Goal: Information Seeking & Learning: Learn about a topic

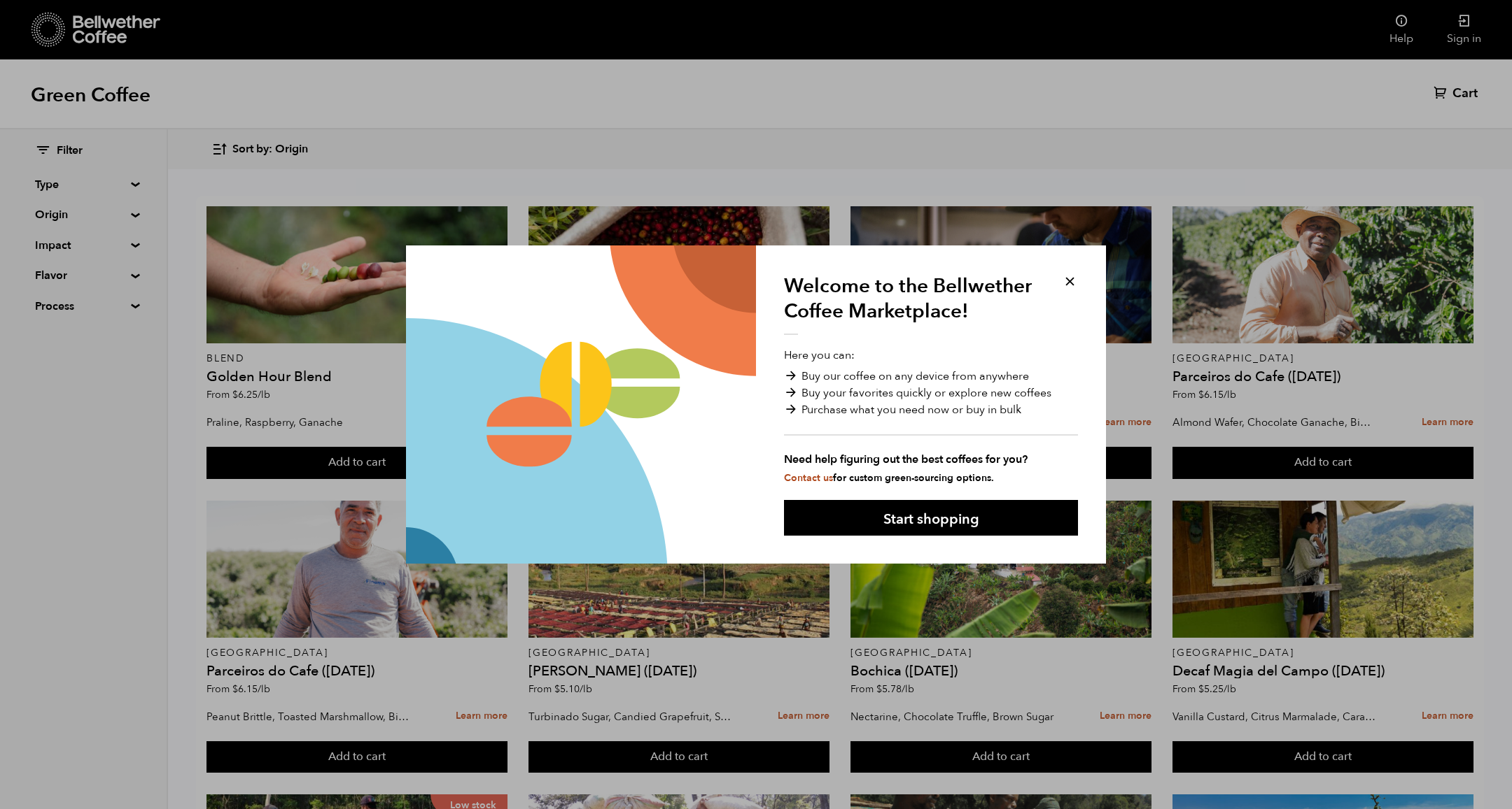
click at [1064, 281] on button at bounding box center [1069, 282] width 16 height 16
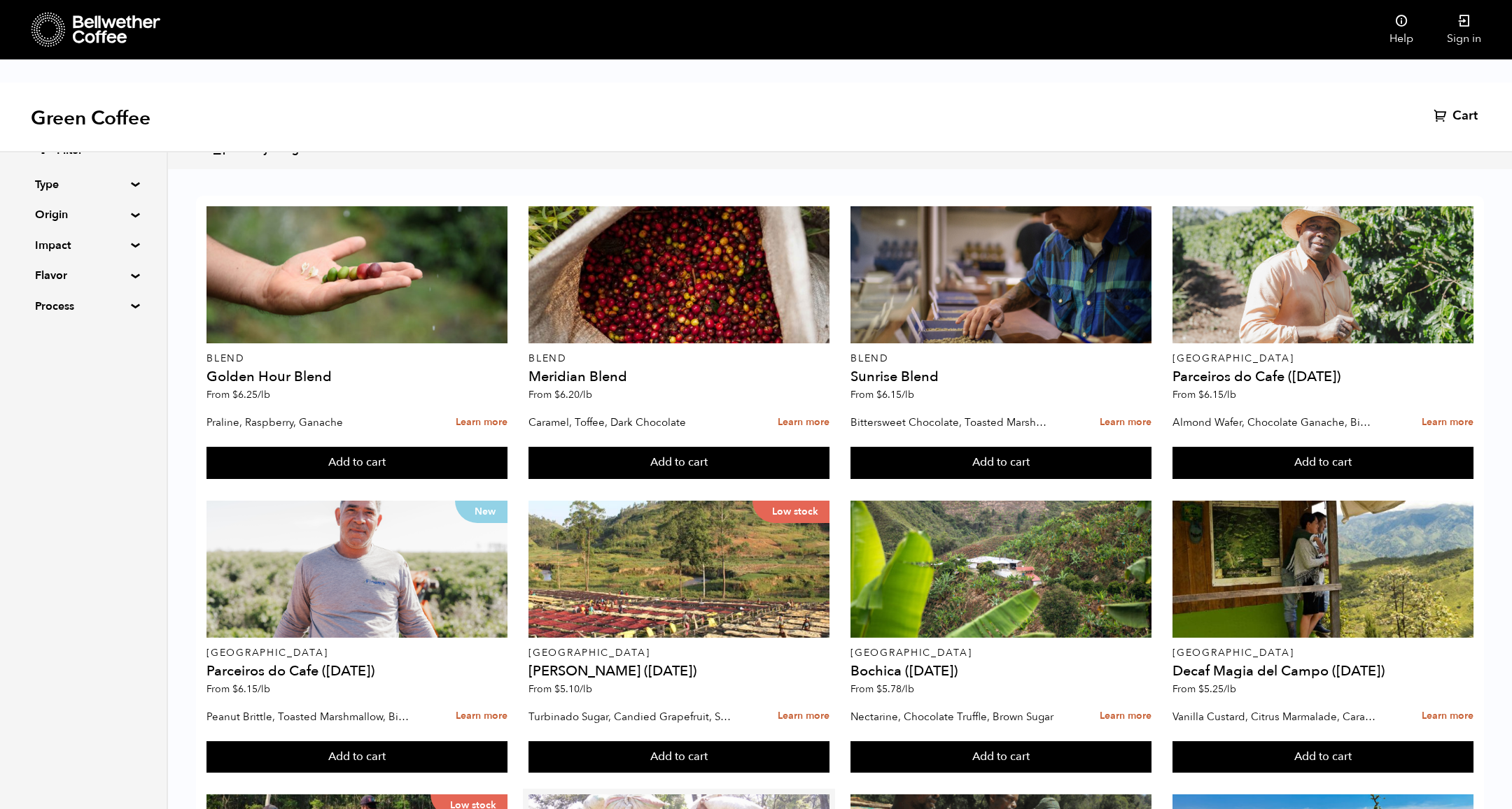
scroll to position [890, 0]
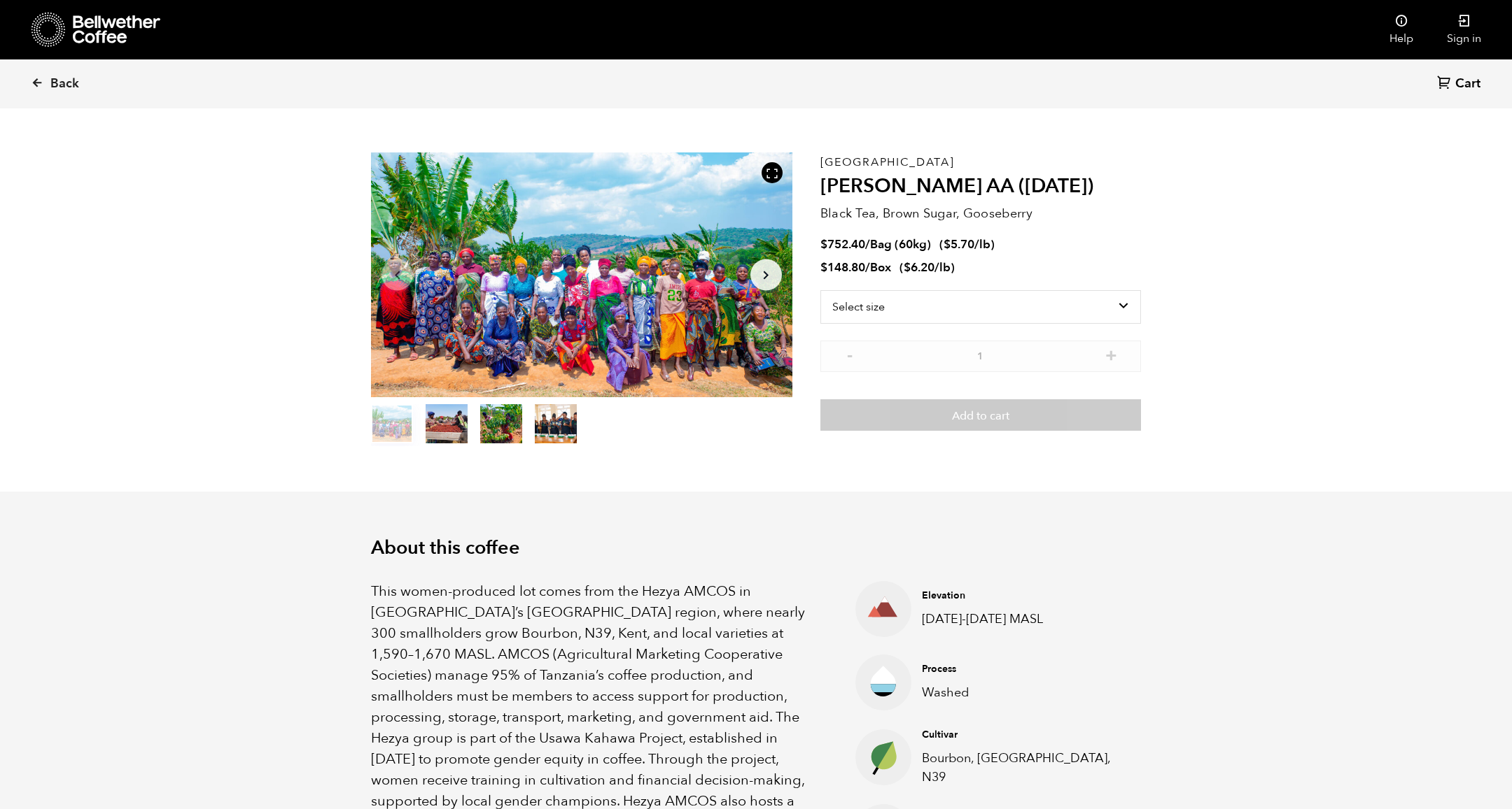
scroll to position [10, 0]
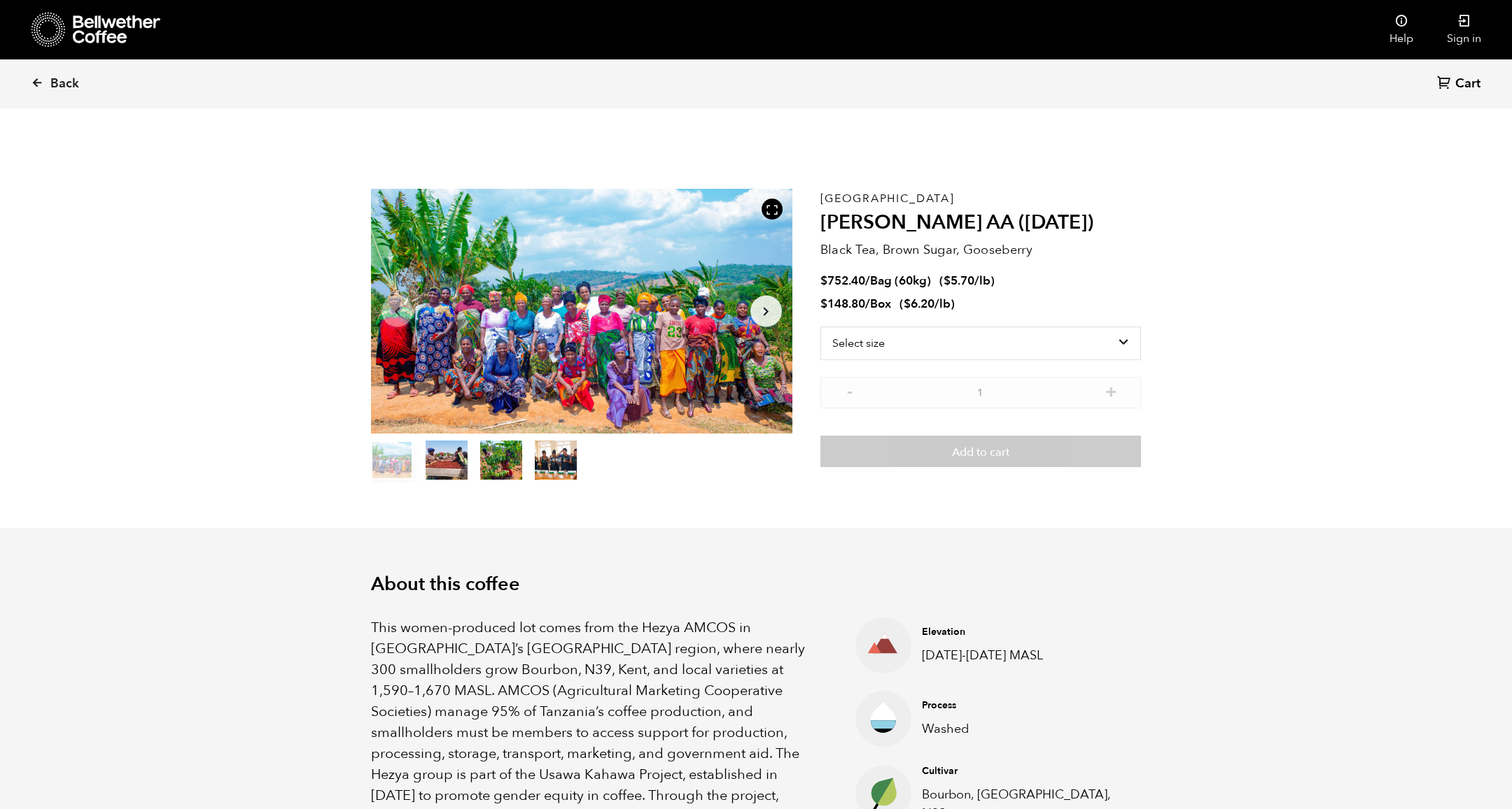
click at [460, 443] on button "item 1" at bounding box center [446, 463] width 42 height 39
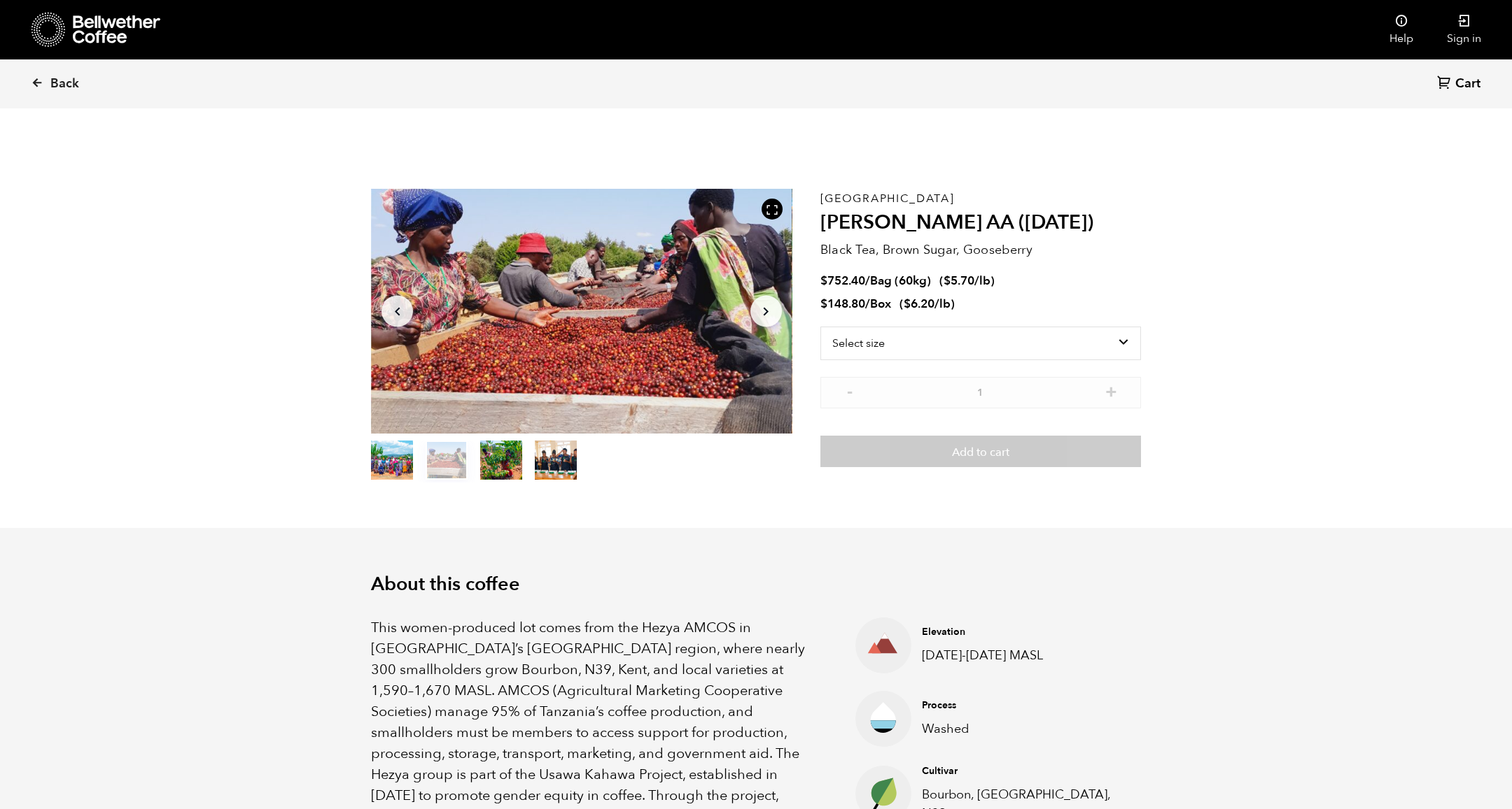
click at [498, 443] on button "item 2" at bounding box center [501, 463] width 42 height 39
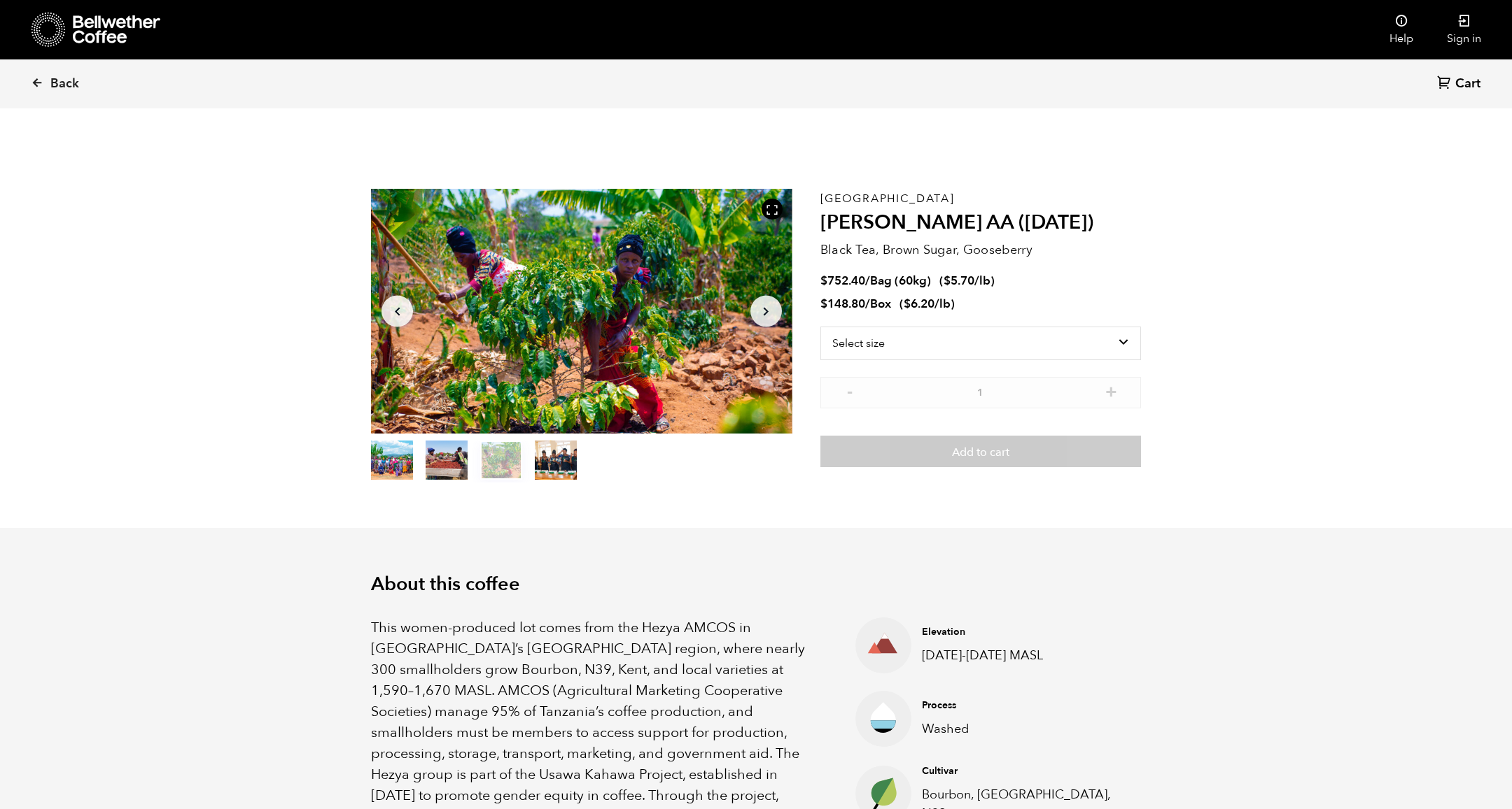
click at [562, 443] on button "item 3" at bounding box center [556, 463] width 42 height 39
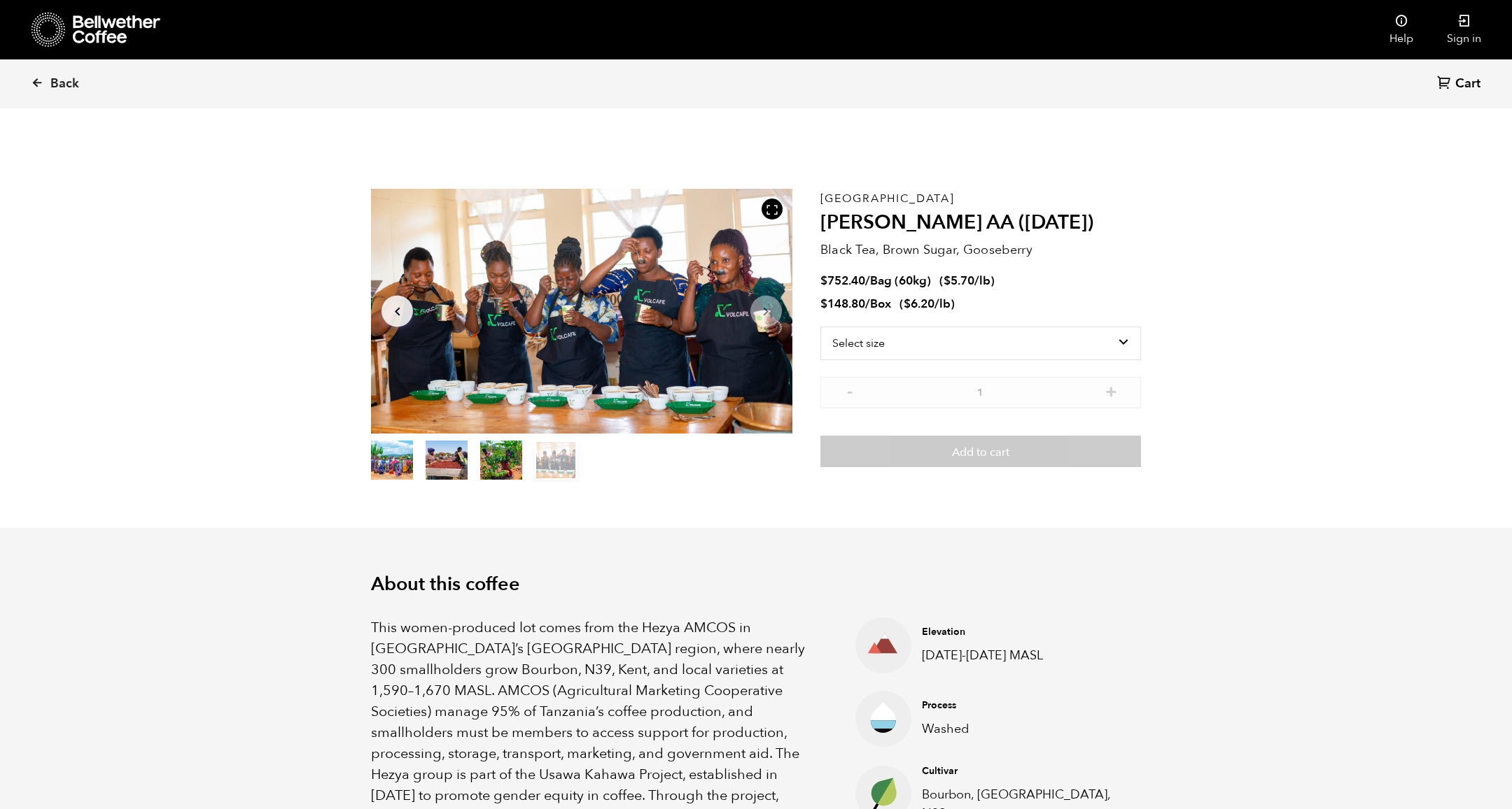
click at [413, 457] on ol "item 0 item 1 item 2 item 3" at bounding box center [474, 463] width 206 height 39
click at [397, 457] on button "item 0" at bounding box center [392, 463] width 42 height 39
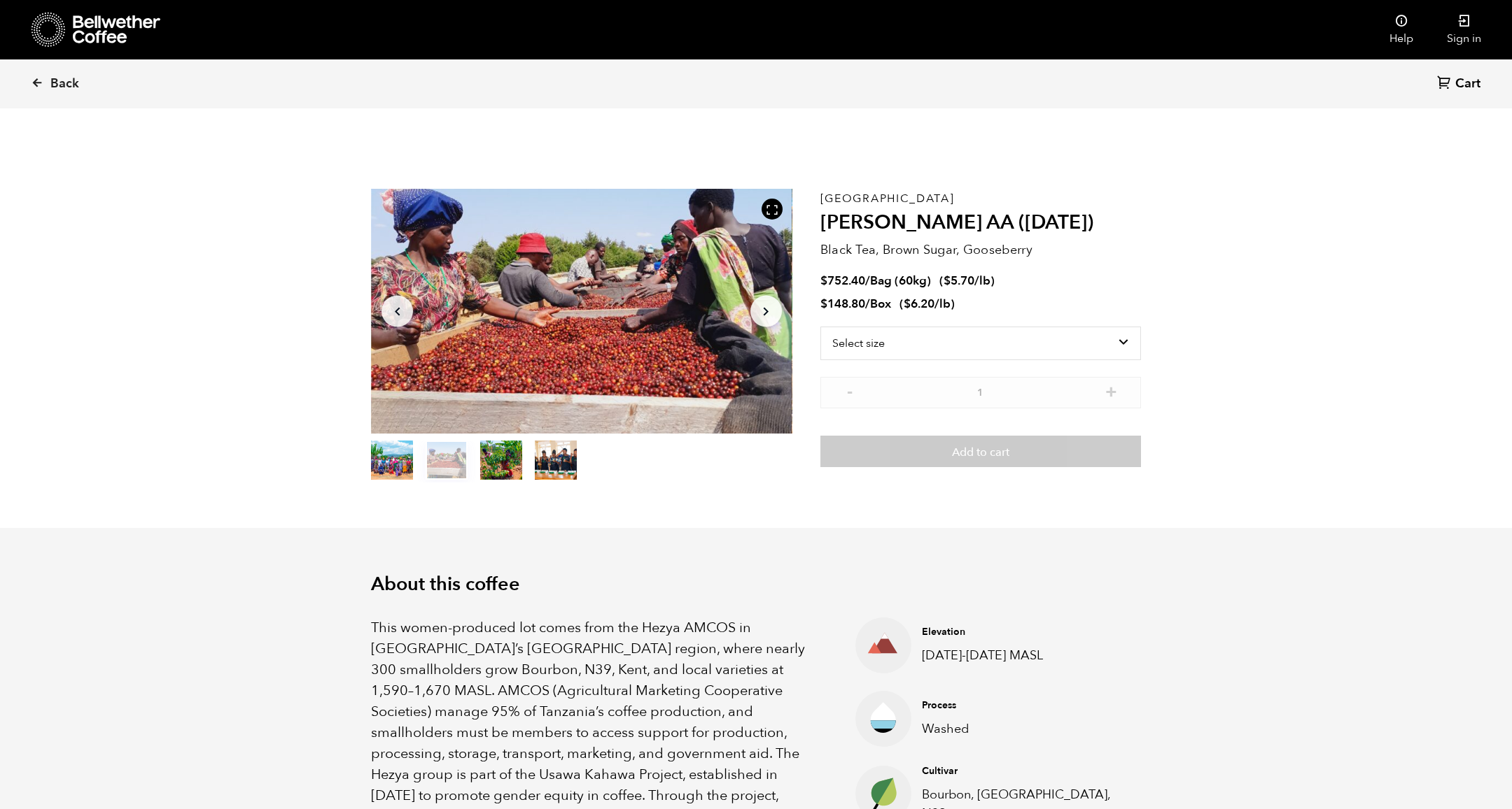
click at [386, 454] on button "item 0" at bounding box center [392, 463] width 42 height 39
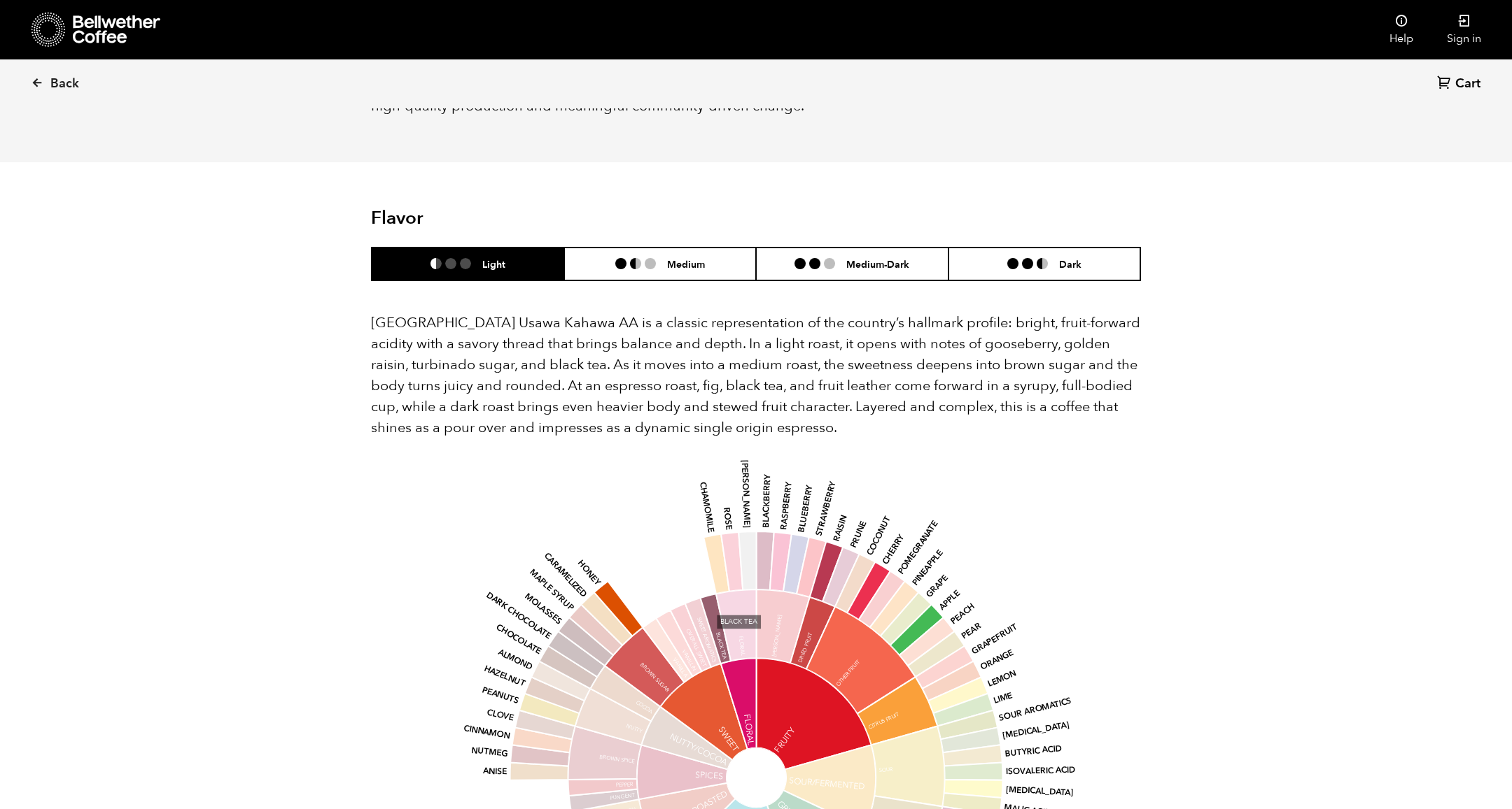
scroll to position [765, 0]
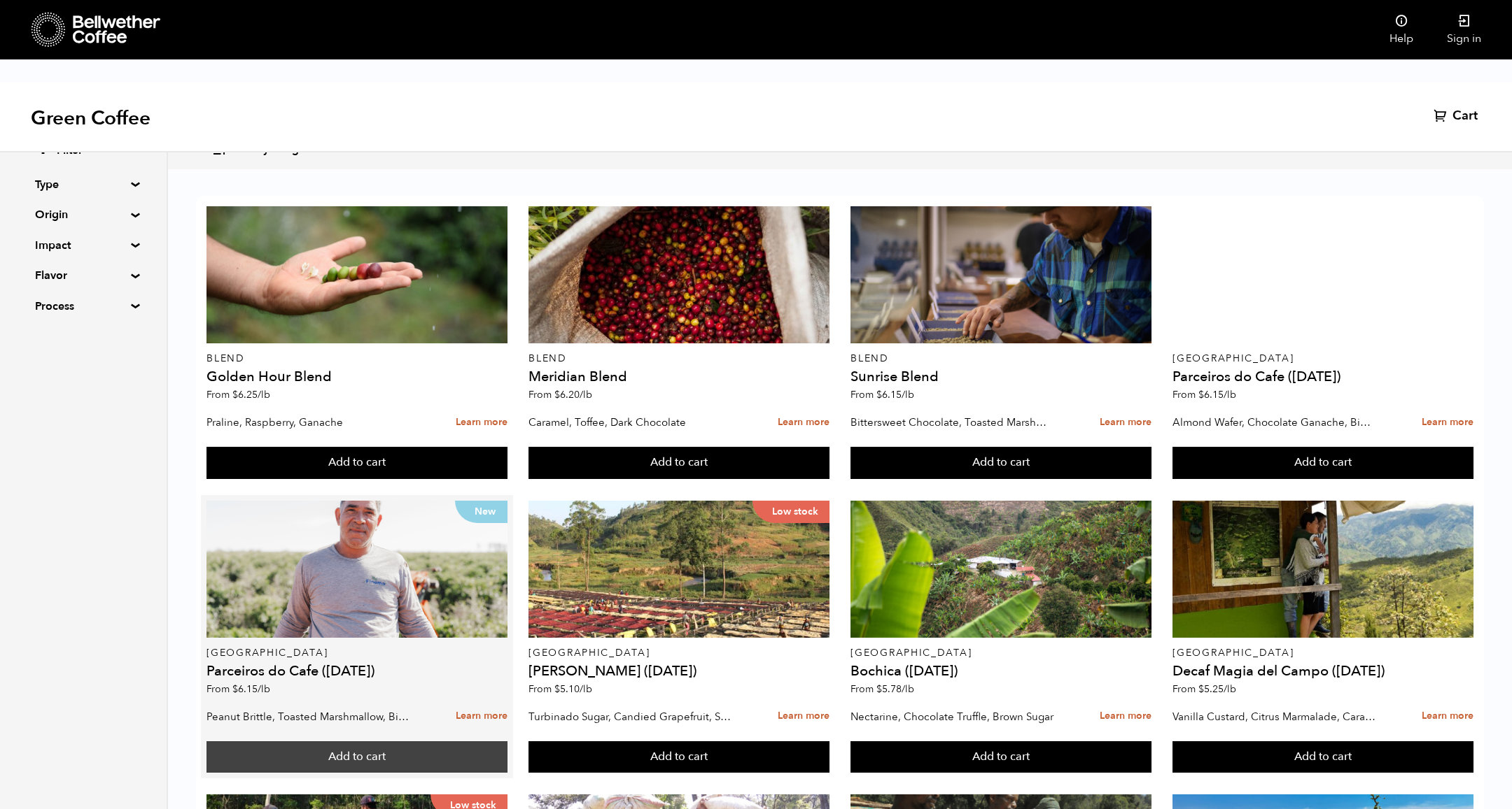
scroll to position [791, 0]
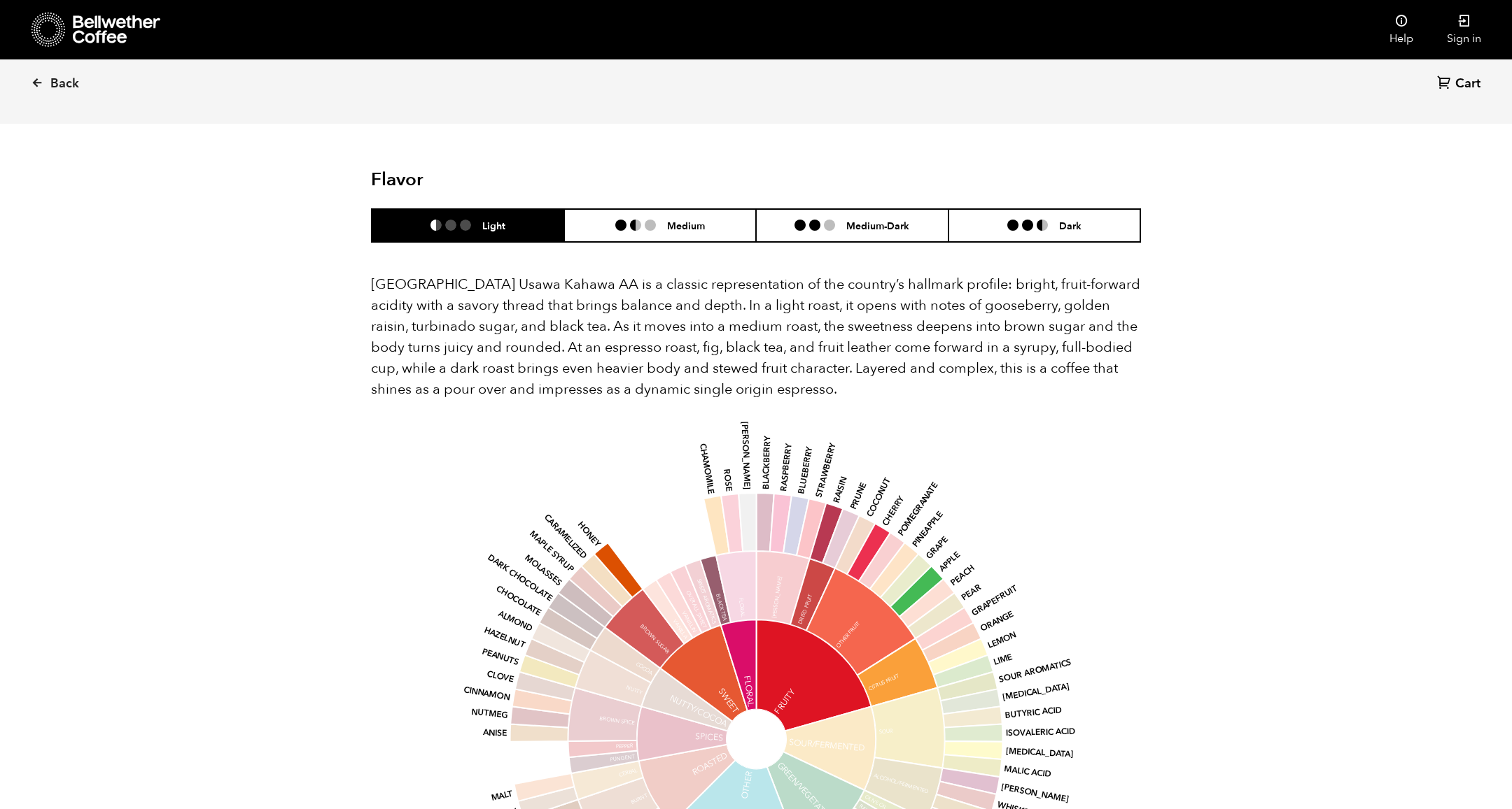
scroll to position [891, 0]
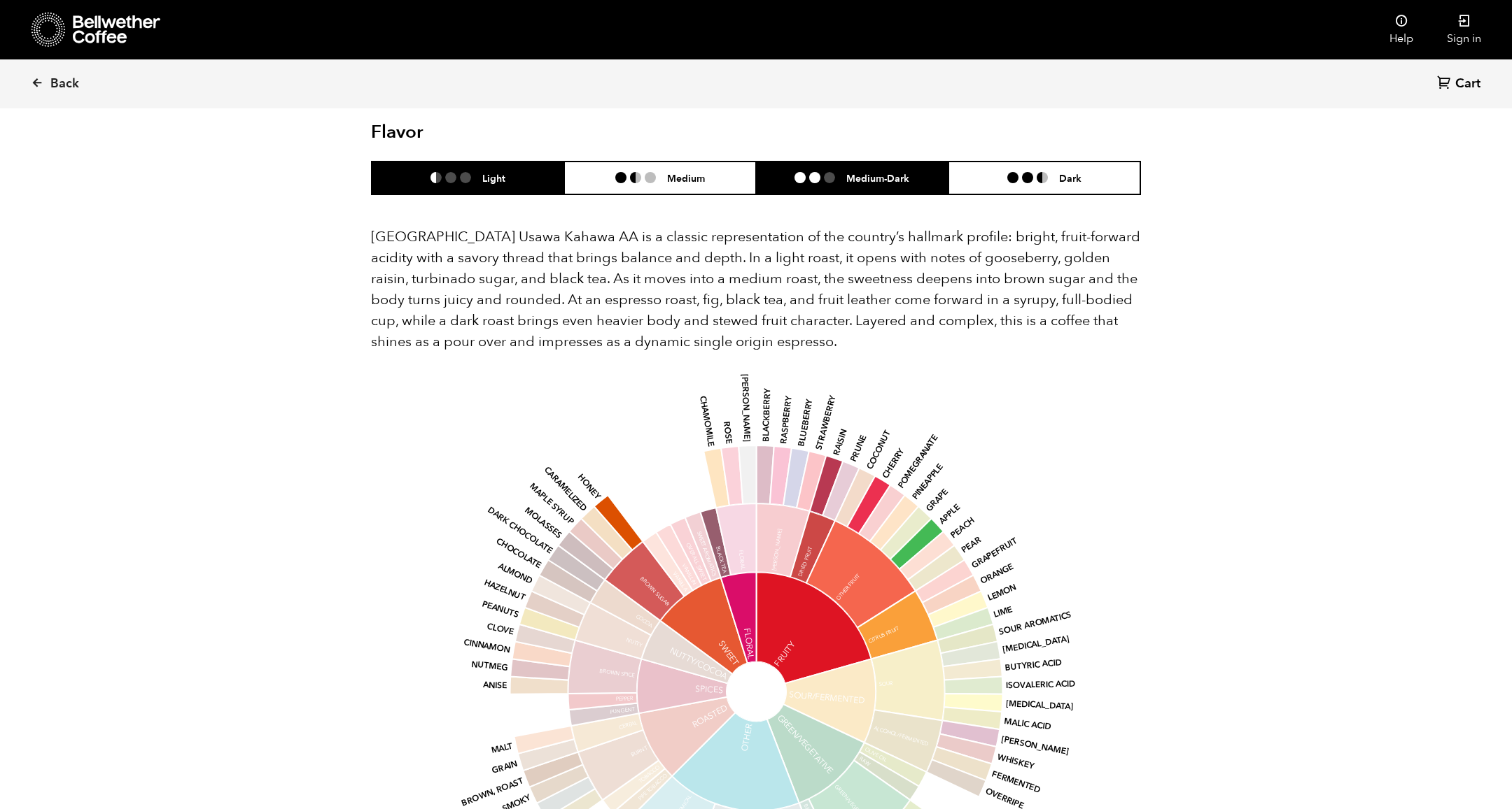
click at [870, 161] on li "Medium-Dark" at bounding box center [852, 178] width 193 height 33
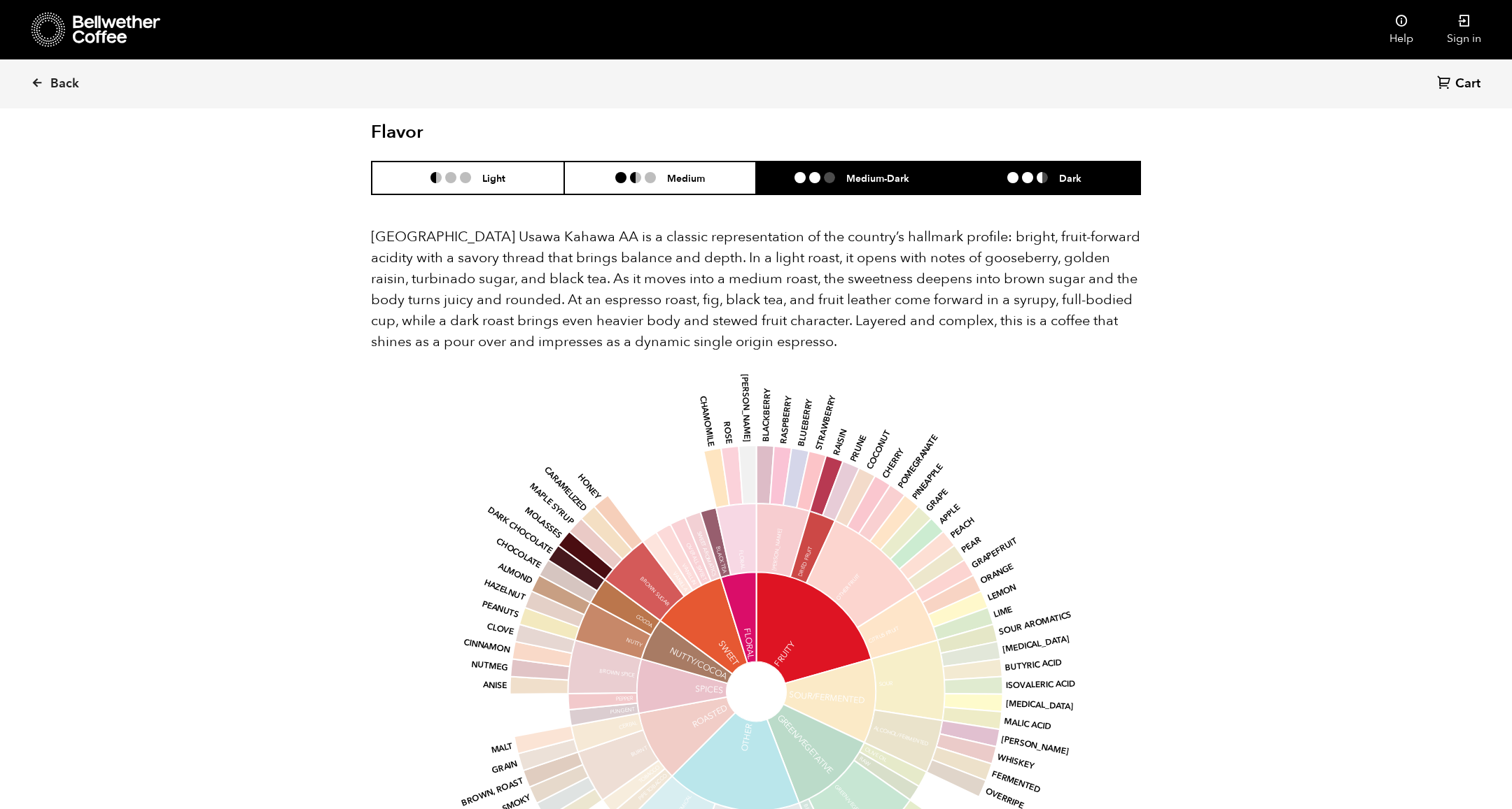
click at [1001, 161] on li "Dark" at bounding box center [1044, 178] width 193 height 33
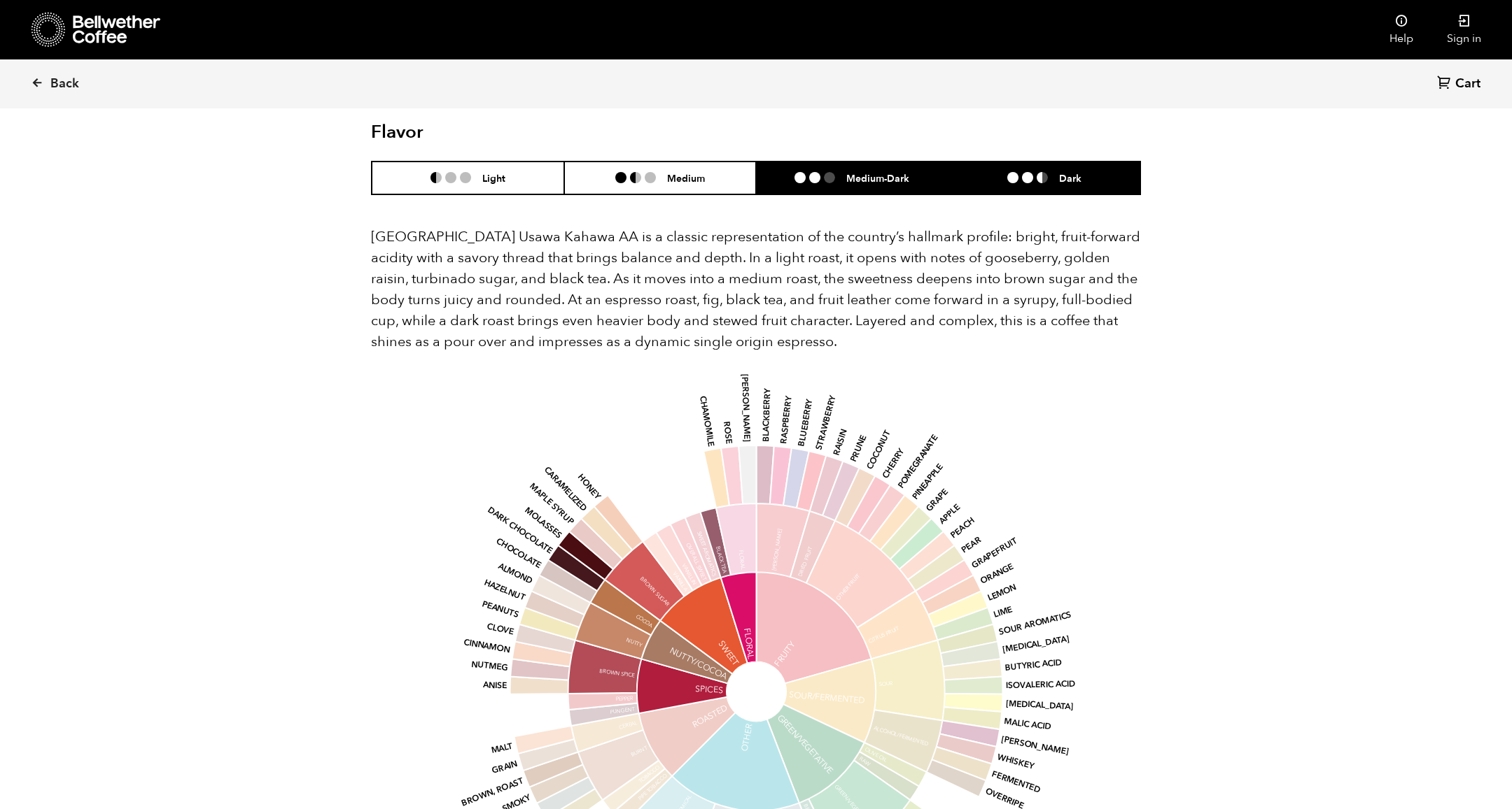
click at [872, 172] on h6 "Medium-Dark" at bounding box center [877, 178] width 63 height 12
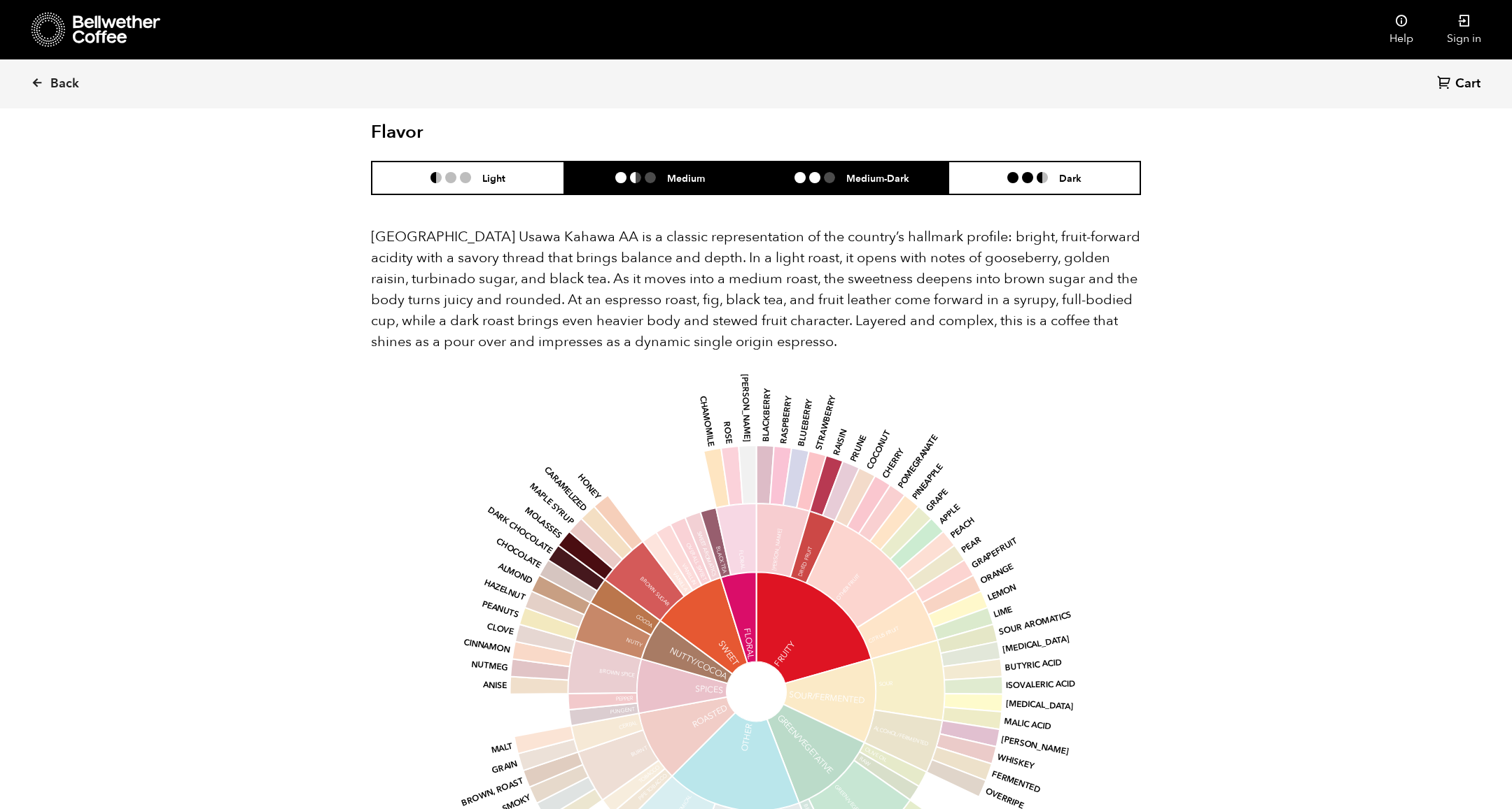
click at [629, 161] on li "Medium" at bounding box center [660, 178] width 193 height 33
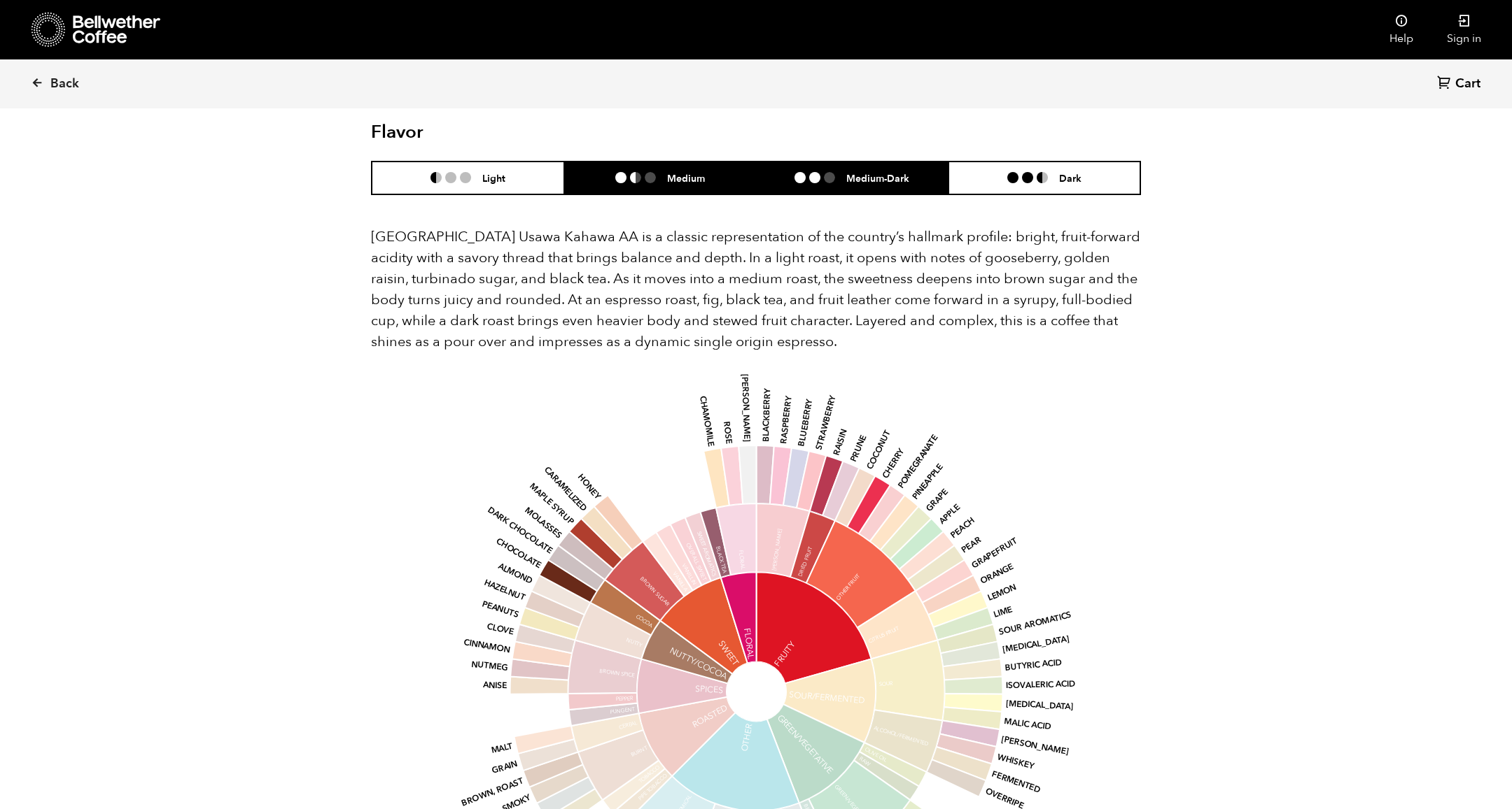
click at [789, 161] on li "Medium-Dark" at bounding box center [852, 178] width 193 height 33
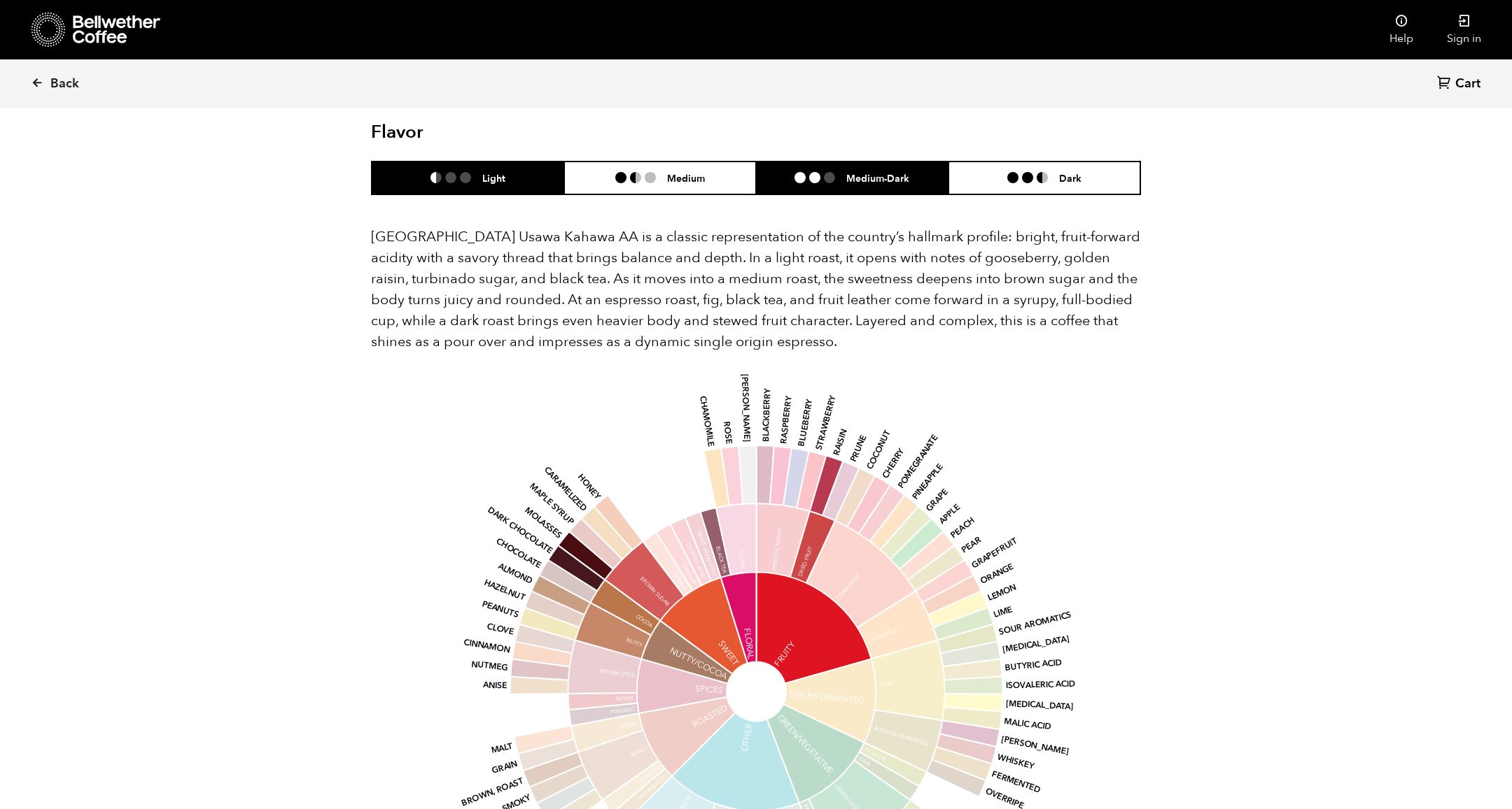
click at [501, 172] on h6 "Light" at bounding box center [494, 178] width 23 height 12
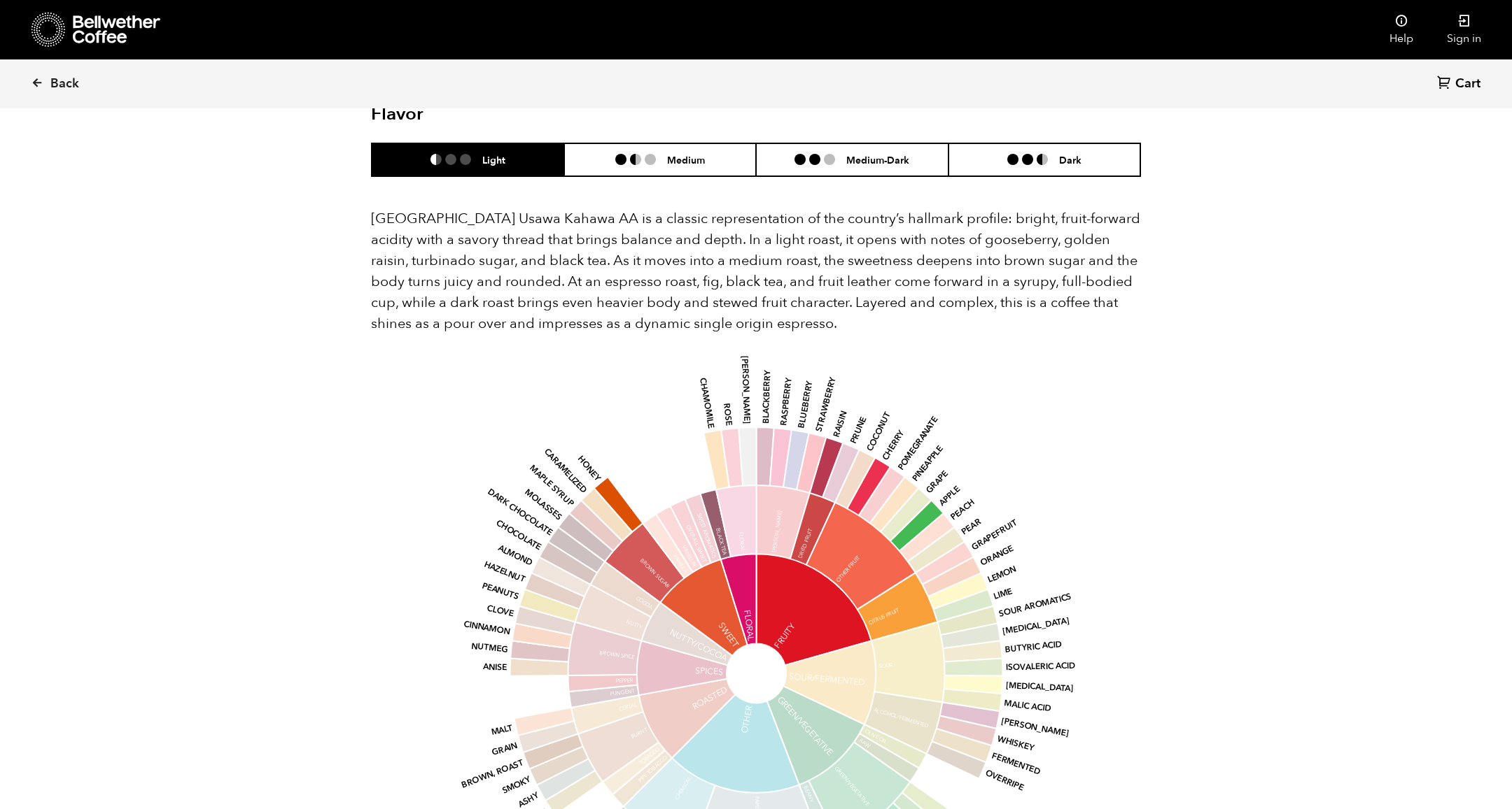
scroll to position [881, 0]
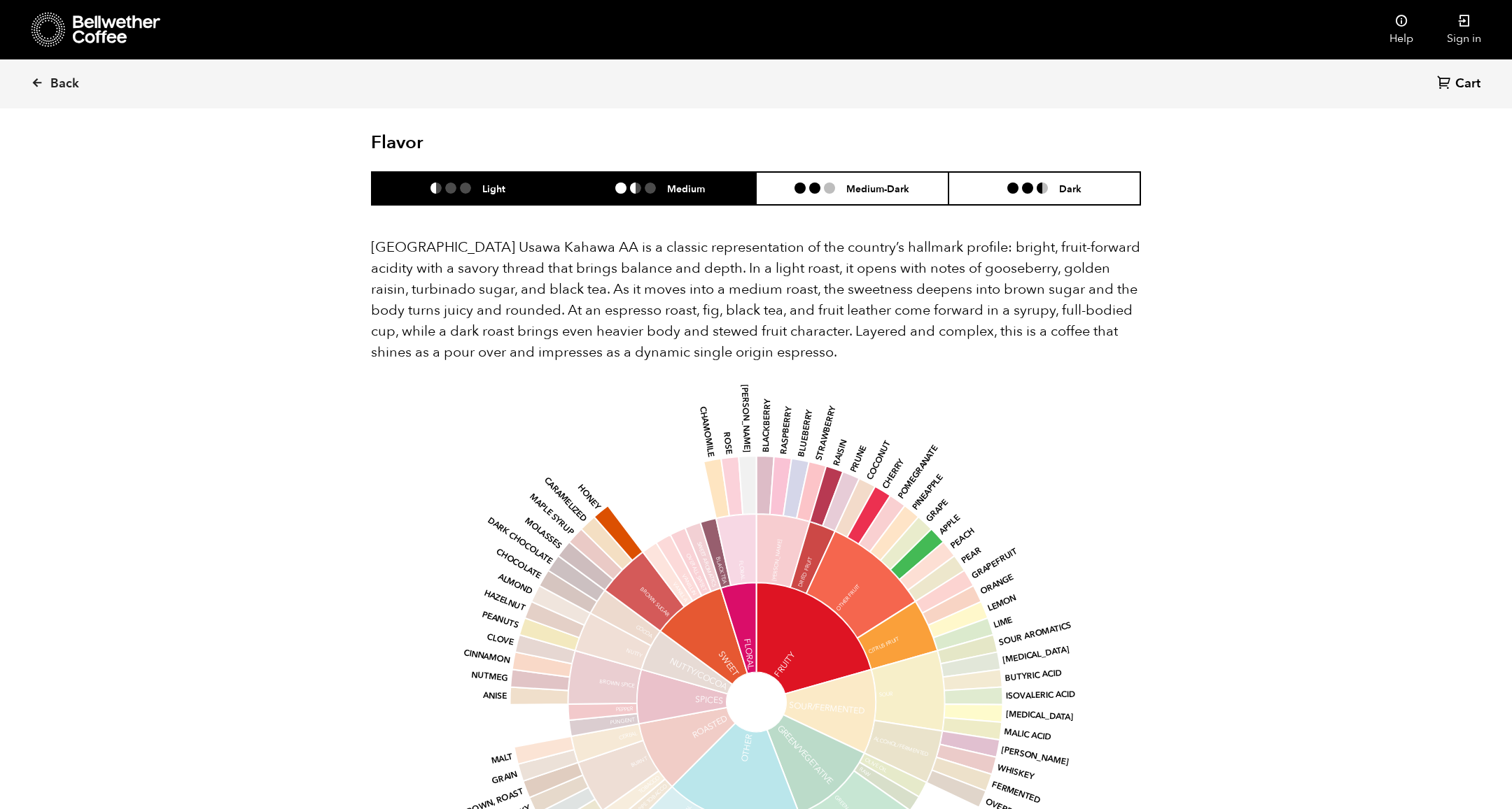
click at [709, 172] on li "Medium" at bounding box center [660, 189] width 193 height 33
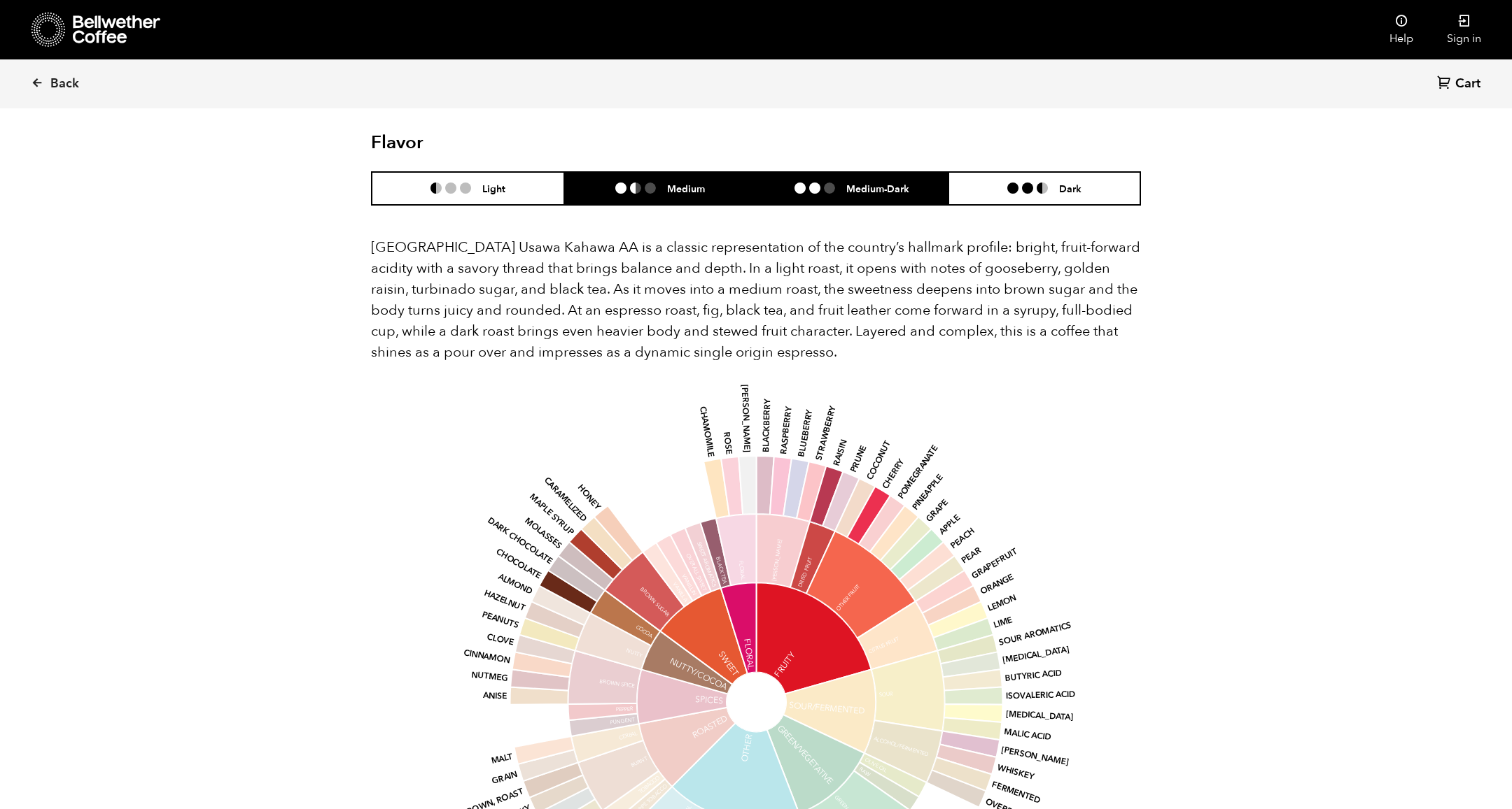
click at [818, 172] on li "Medium-Dark" at bounding box center [852, 189] width 193 height 33
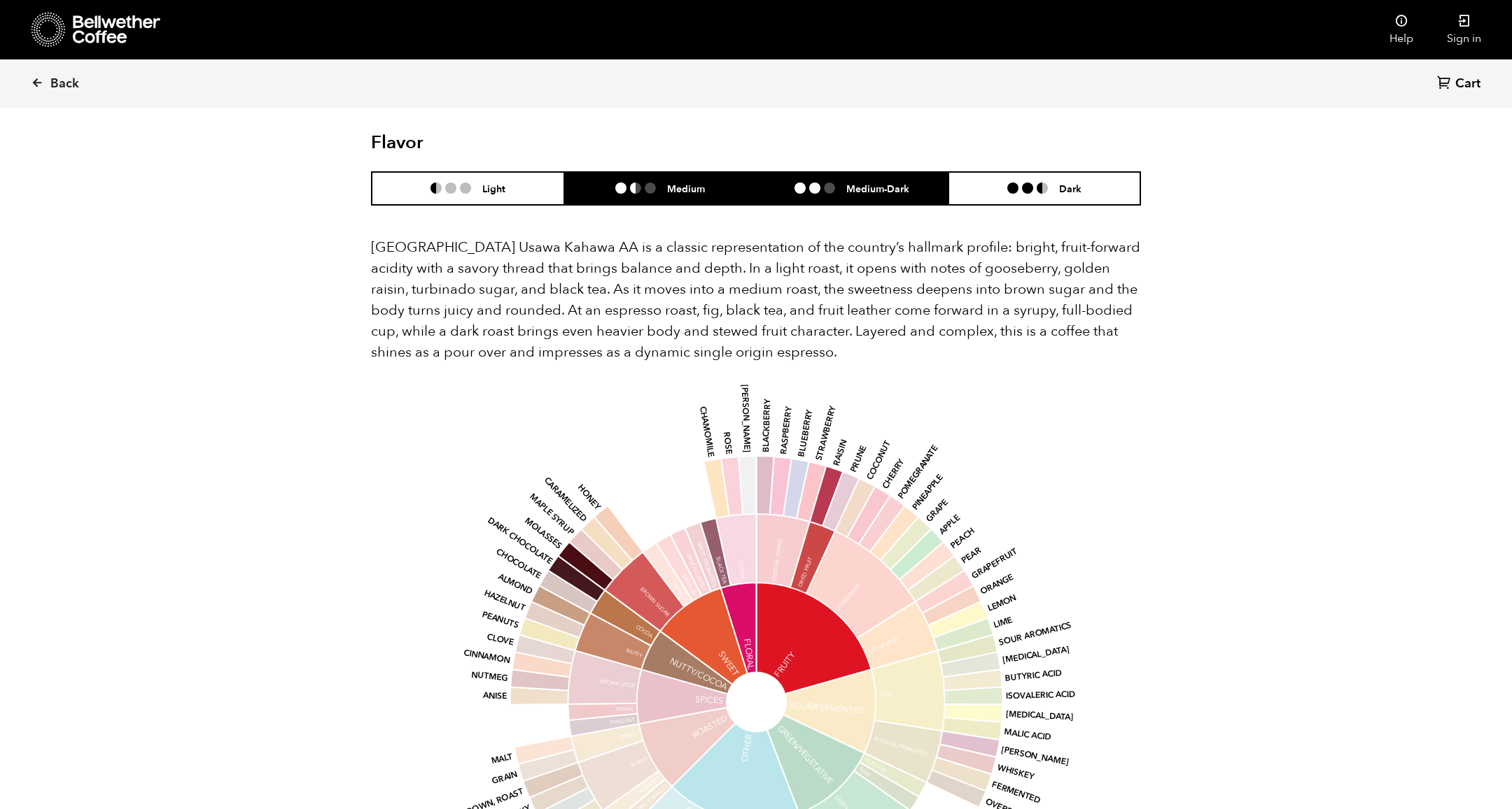
click at [716, 172] on li "Medium" at bounding box center [660, 189] width 193 height 33
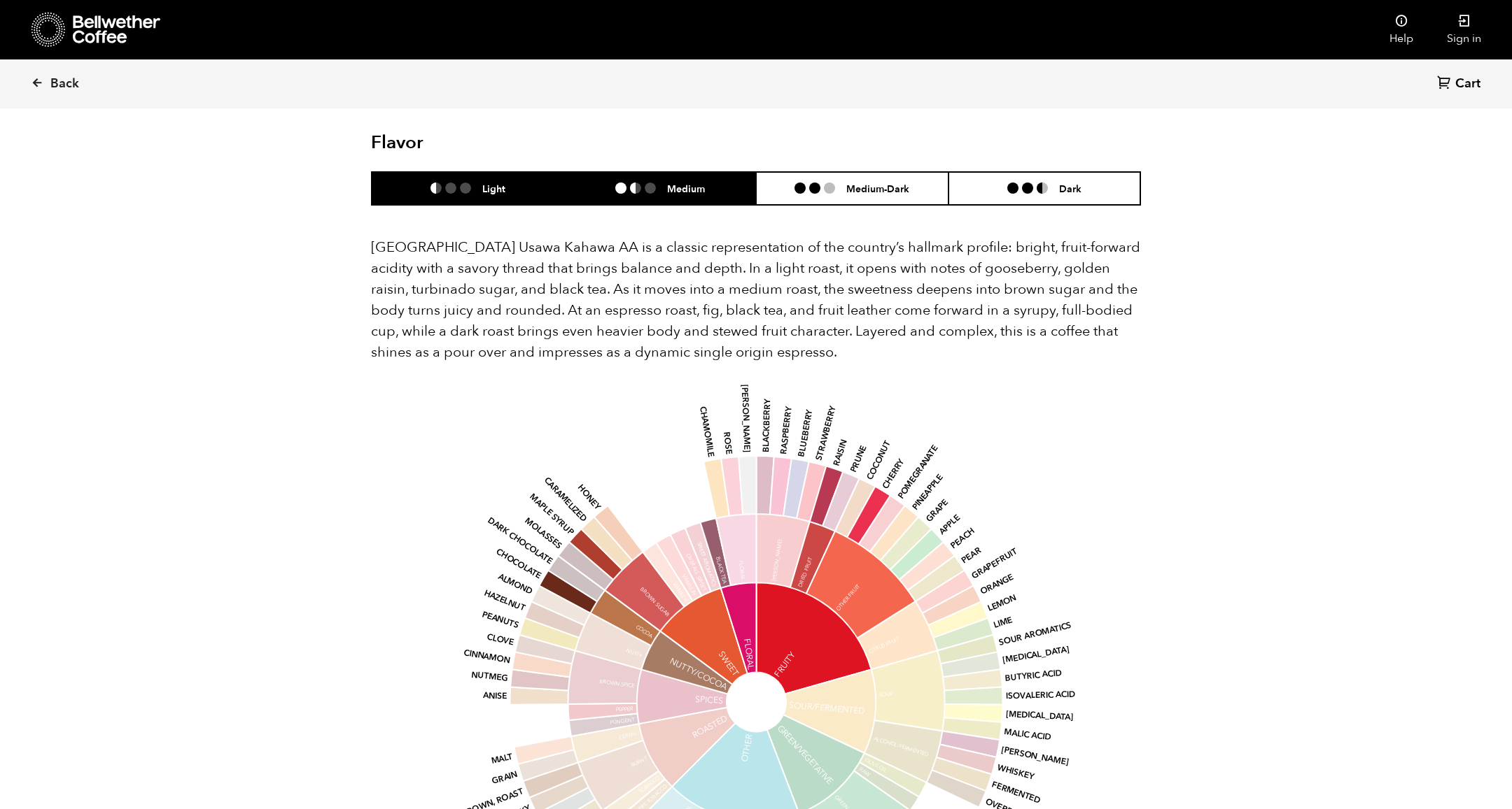
click at [547, 172] on li "Light" at bounding box center [468, 189] width 193 height 33
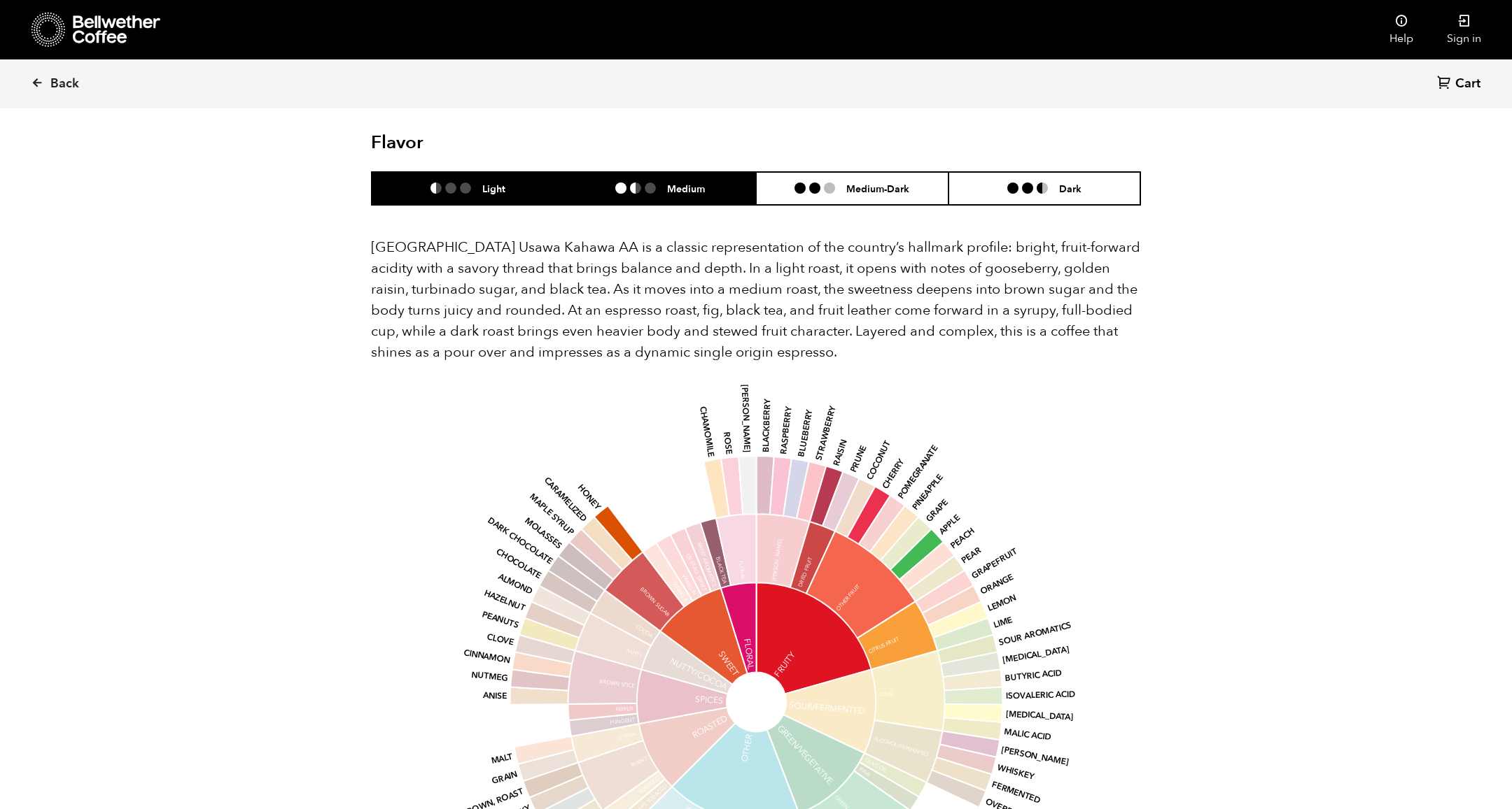
click at [640, 183] on li at bounding box center [635, 188] width 11 height 11
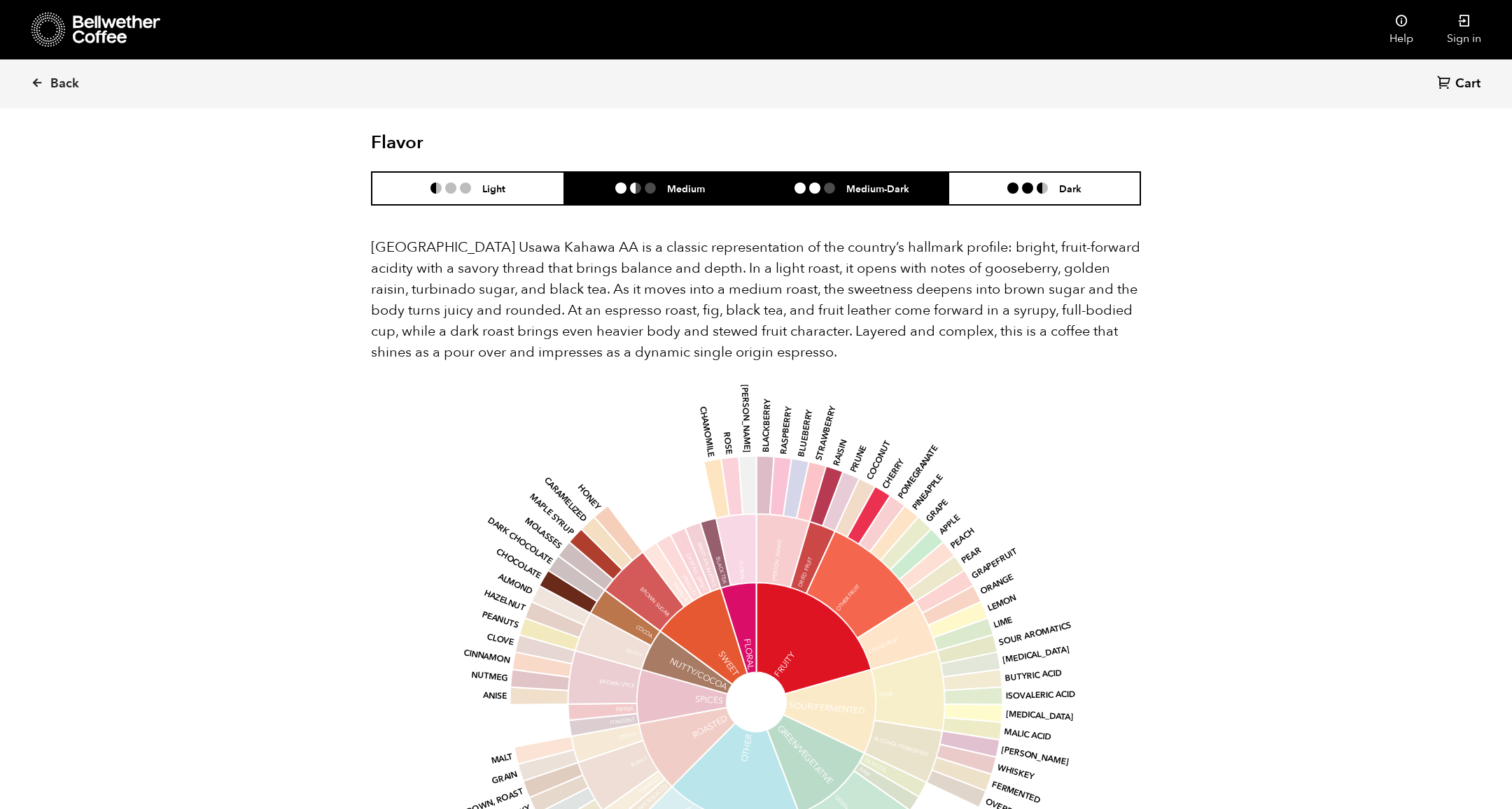
click at [772, 172] on li "Medium-Dark" at bounding box center [852, 189] width 193 height 33
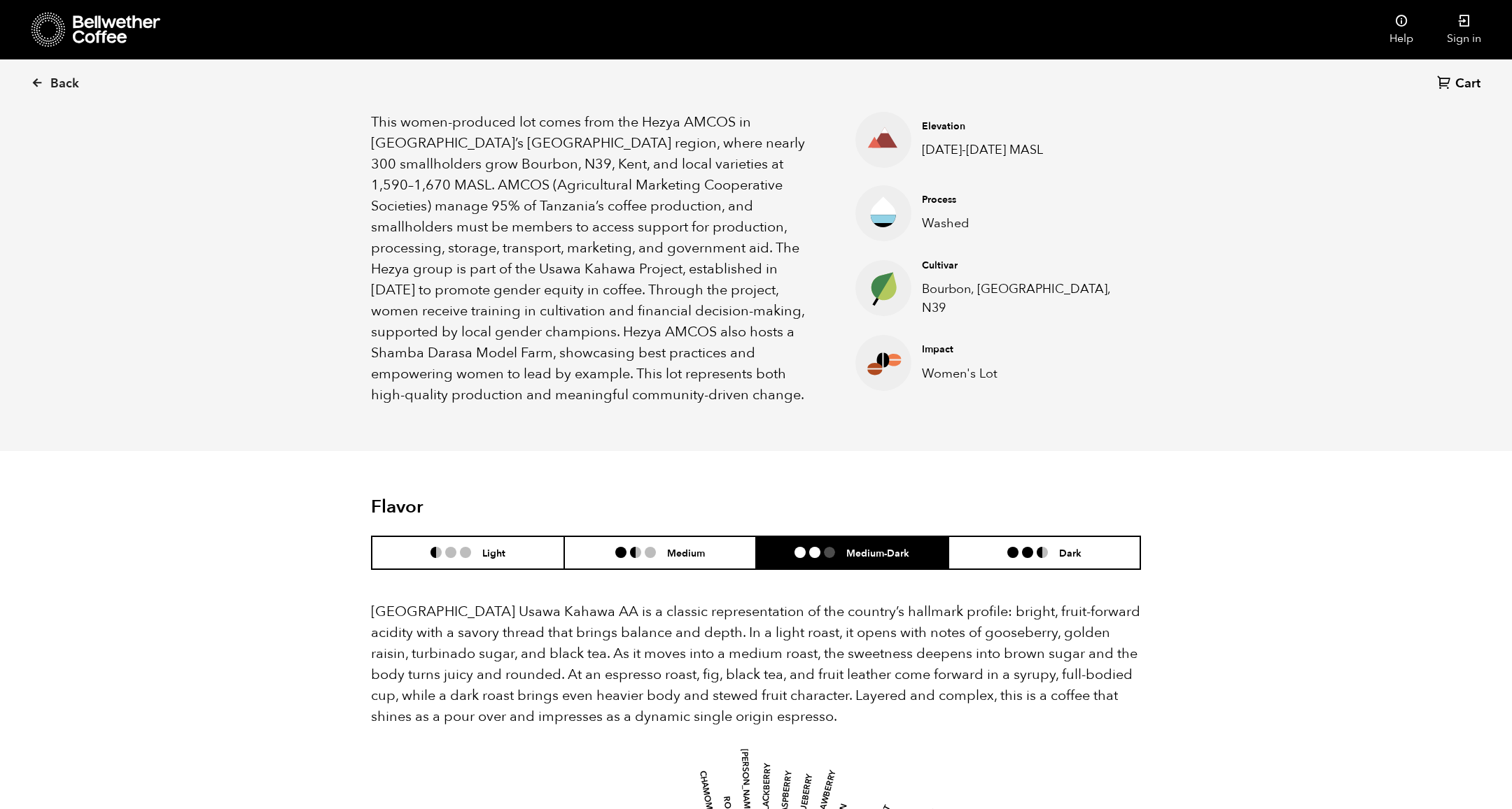
scroll to position [515, 0]
